Goal: Task Accomplishment & Management: Use online tool/utility

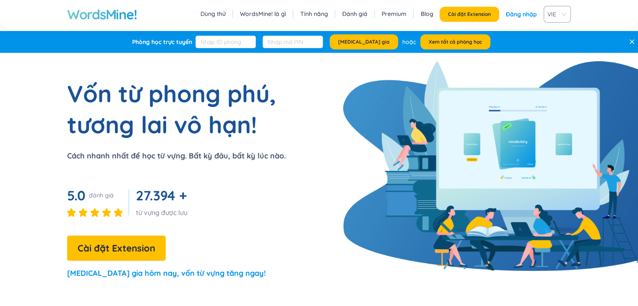
click at [519, 16] on link "Đăng nhập" at bounding box center [521, 14] width 31 height 15
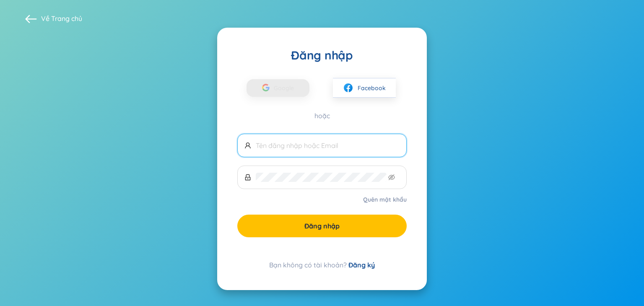
type input "thianh2111@gmail.com"
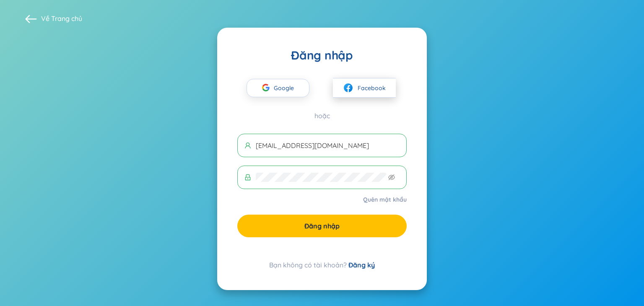
click at [350, 85] on img at bounding box center [348, 88] width 10 height 10
click at [333, 78] on button "Facebook" at bounding box center [364, 88] width 63 height 20
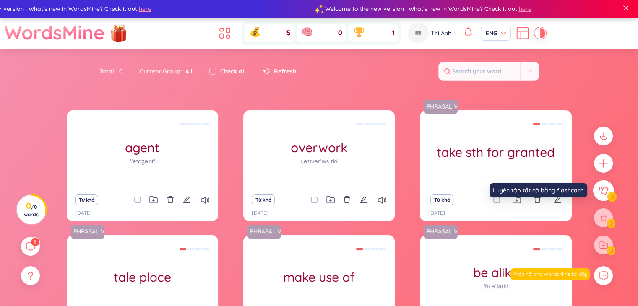
click at [601, 185] on button at bounding box center [603, 190] width 21 height 21
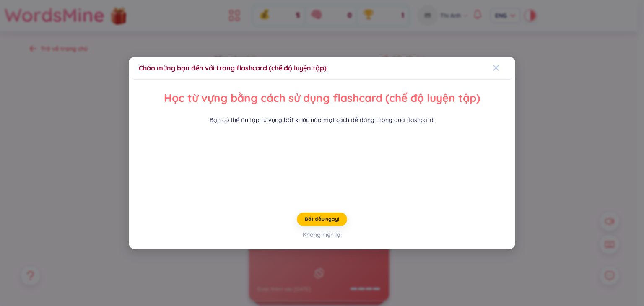
click at [493, 65] on icon "Close" at bounding box center [496, 68] width 7 height 7
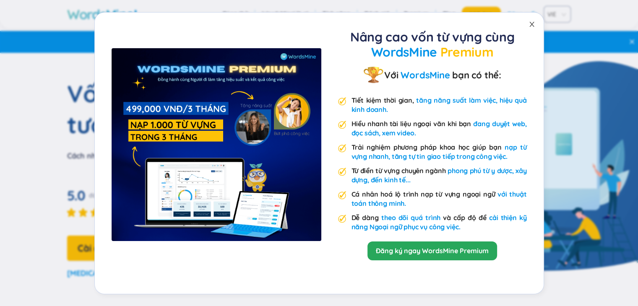
click at [532, 26] on icon "close" at bounding box center [531, 24] width 7 height 7
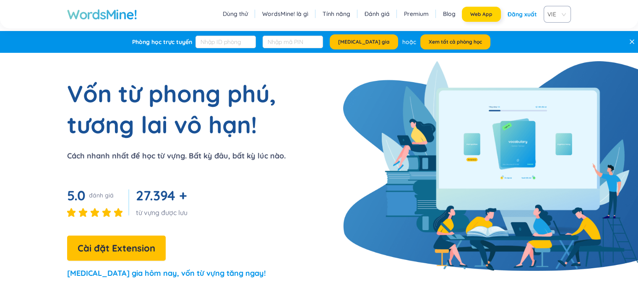
click at [488, 12] on span "Web App" at bounding box center [481, 14] width 22 height 7
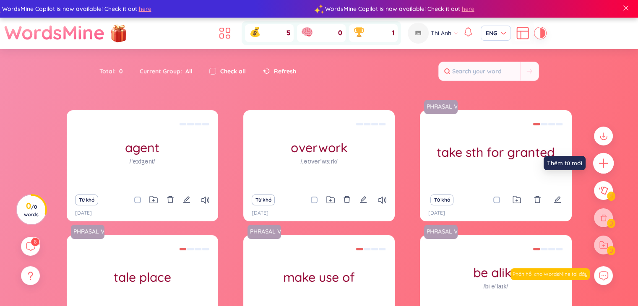
click at [605, 160] on icon "plus" at bounding box center [603, 164] width 12 height 12
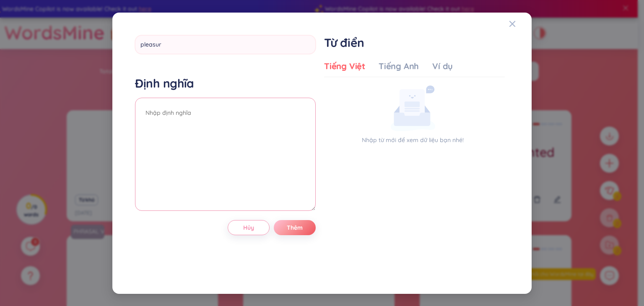
type input "pleasure"
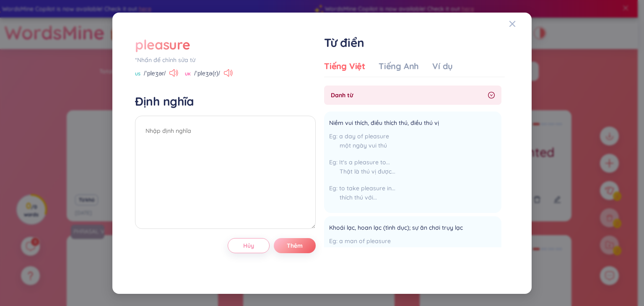
click at [164, 57] on div "*Nhấn để chỉnh sửa từ" at bounding box center [225, 59] width 181 height 9
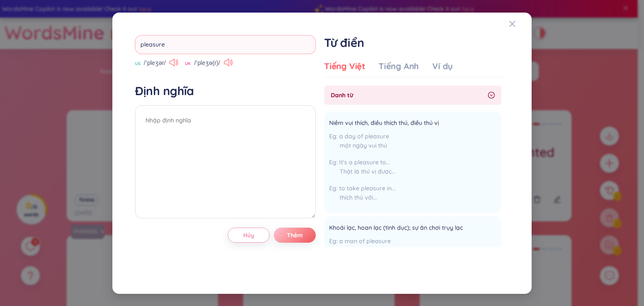
click at [189, 45] on input "pleasure" at bounding box center [225, 44] width 181 height 19
type input "commences"
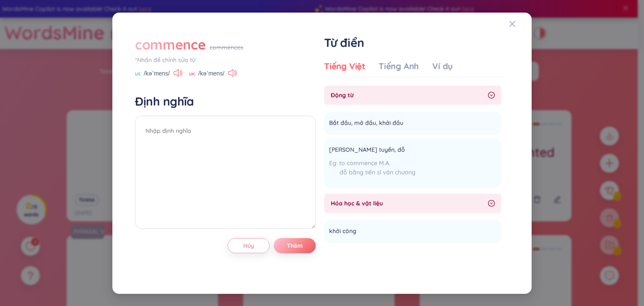
click at [195, 47] on div "commence" at bounding box center [170, 44] width 70 height 18
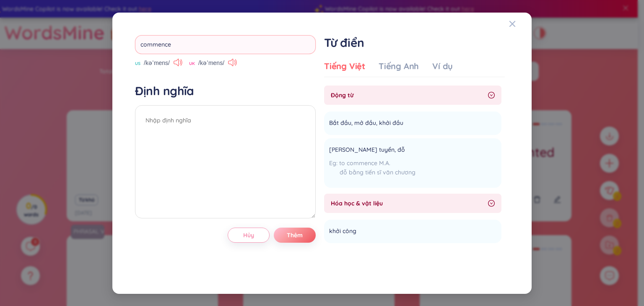
click at [196, 49] on input "commence" at bounding box center [225, 44] width 181 height 19
type input "exceed"
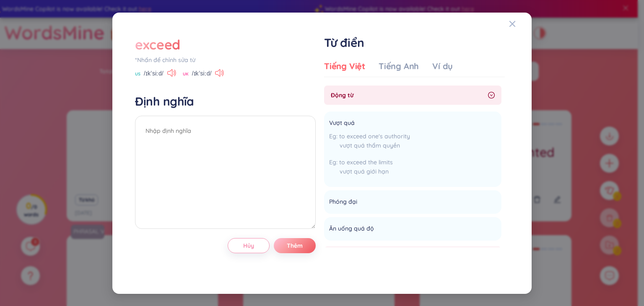
click at [166, 54] on div "exceed *Nhấn để chỉnh sửa từ" at bounding box center [225, 49] width 181 height 29
click at [187, 56] on div "*Nhấn để chỉnh sửa từ" at bounding box center [225, 59] width 181 height 9
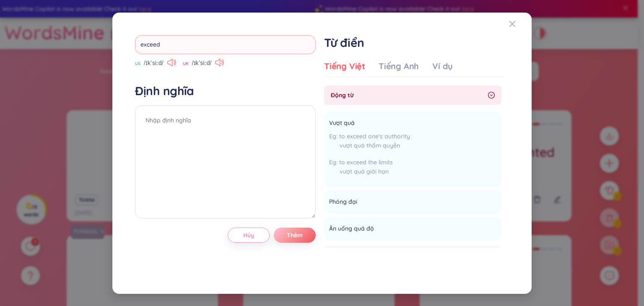
click at [194, 46] on input "exceed" at bounding box center [225, 44] width 181 height 19
type input "punctuality"
